Goal: Information Seeking & Learning: Check status

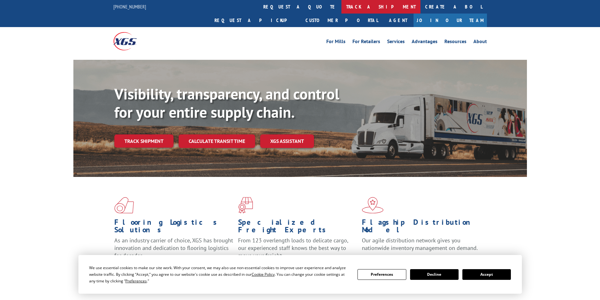
click at [341, 6] on link "track a shipment" at bounding box center [380, 7] width 79 height 14
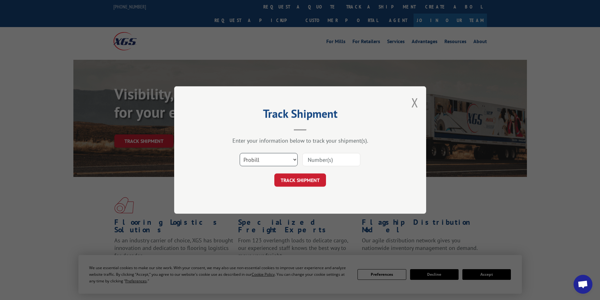
click at [293, 162] on select "Select category... Probill BOL PO" at bounding box center [269, 159] width 58 height 13
select select "po"
click at [240, 153] on select "Select category... Probill BOL PO" at bounding box center [269, 159] width 58 height 13
click at [324, 160] on input at bounding box center [331, 159] width 58 height 13
type input "09521526"
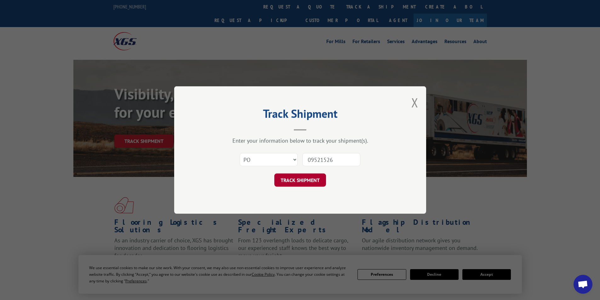
click at [306, 180] on button "TRACK SHIPMENT" at bounding box center [300, 180] width 52 height 13
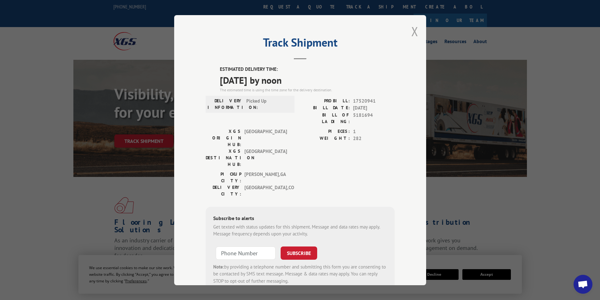
click at [411, 31] on button "Close modal" at bounding box center [414, 31] width 7 height 17
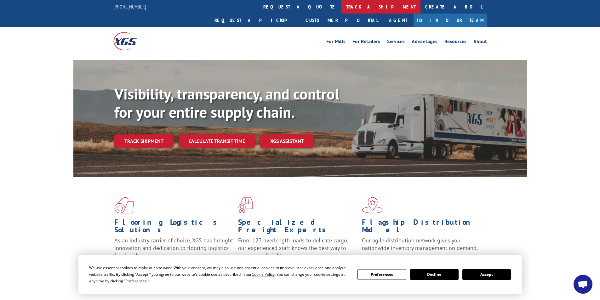
click at [341, 2] on link "track a shipment" at bounding box center [380, 7] width 79 height 14
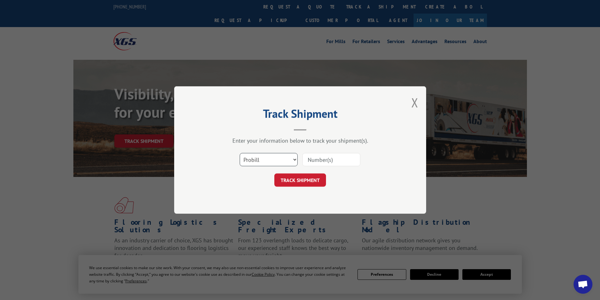
click at [292, 160] on select "Select category... Probill BOL PO" at bounding box center [269, 159] width 58 height 13
select select "po"
click at [240, 153] on select "Select category... Probill BOL PO" at bounding box center [269, 159] width 58 height 13
click at [323, 160] on input at bounding box center [331, 159] width 58 height 13
type input "09521570"
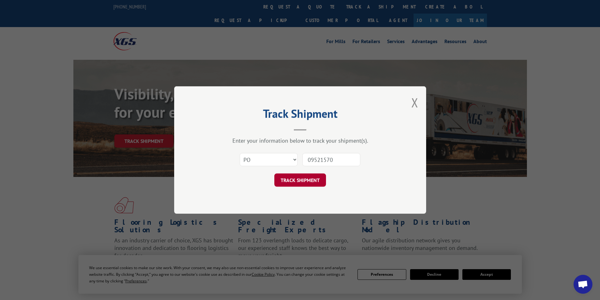
click at [285, 182] on button "TRACK SHIPMENT" at bounding box center [300, 180] width 52 height 13
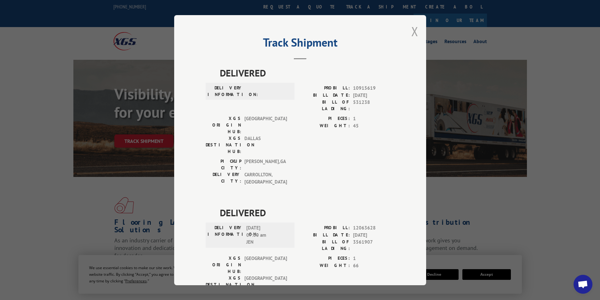
click at [411, 33] on button "Close modal" at bounding box center [414, 31] width 7 height 17
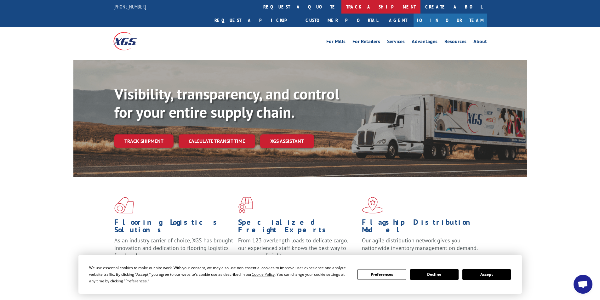
click at [341, 7] on link "track a shipment" at bounding box center [380, 7] width 79 height 14
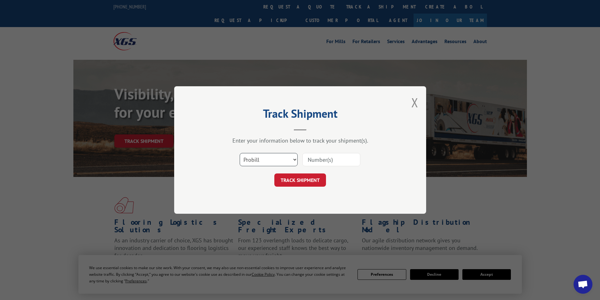
click at [296, 158] on select "Select category... Probill BOL PO" at bounding box center [269, 159] width 58 height 13
select select "po"
click at [240, 153] on select "Select category... Probill BOL PO" at bounding box center [269, 159] width 58 height 13
click at [325, 163] on input at bounding box center [331, 159] width 58 height 13
type input "09521557"
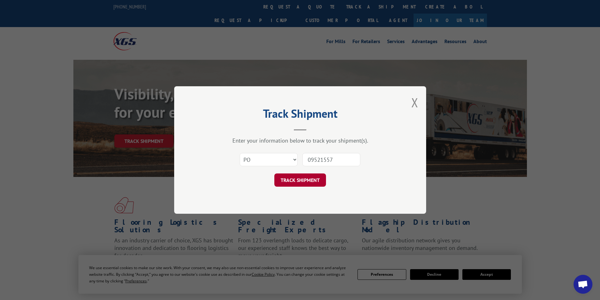
click at [303, 183] on button "TRACK SHIPMENT" at bounding box center [300, 180] width 52 height 13
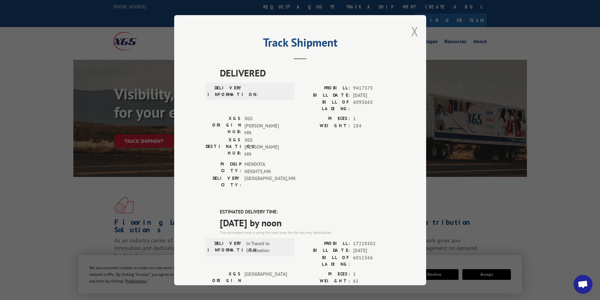
click at [412, 32] on button "Close modal" at bounding box center [414, 31] width 7 height 17
